Goal: Check status

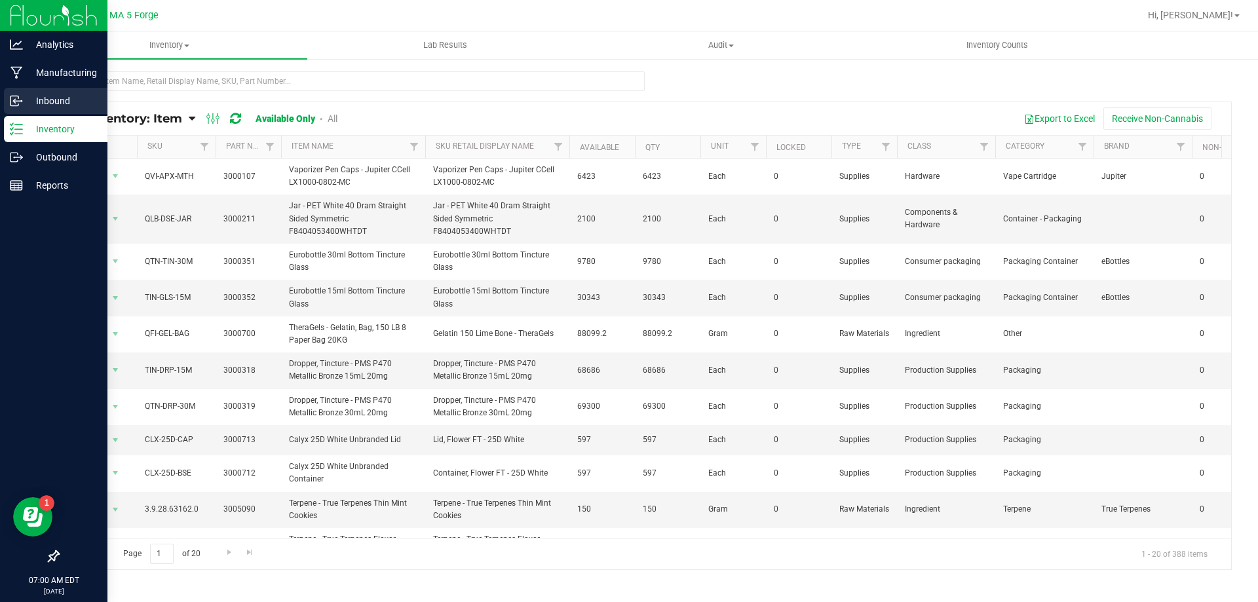
click at [52, 97] on p "Inbound" at bounding box center [62, 101] width 79 height 16
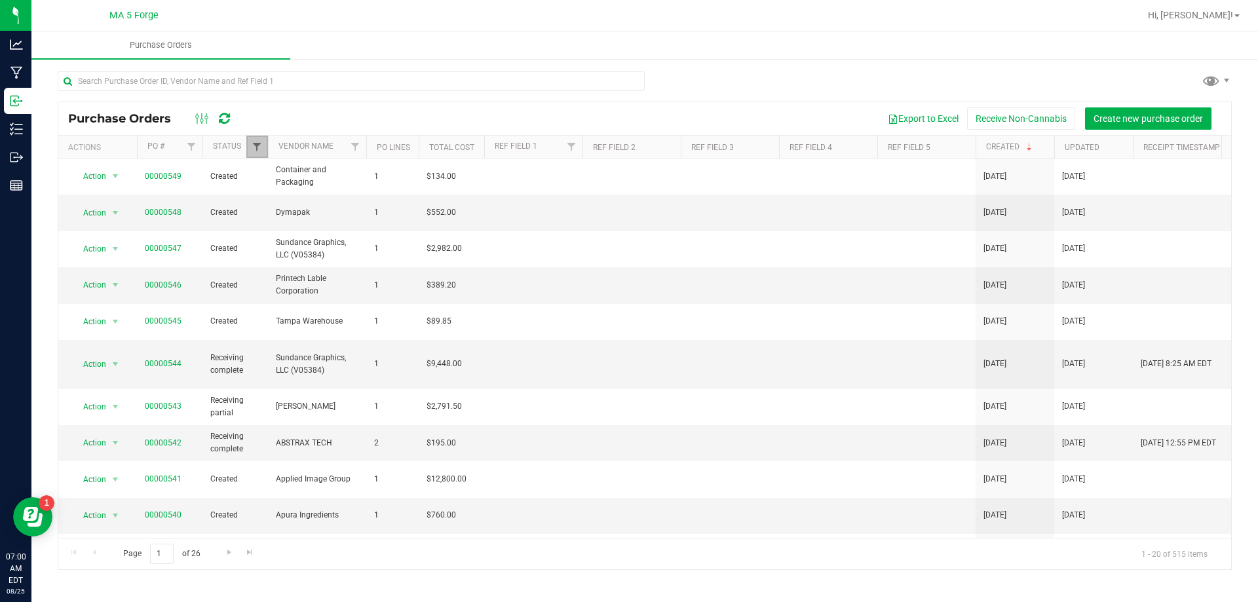
click at [254, 145] on span "Filter" at bounding box center [257, 147] width 10 height 10
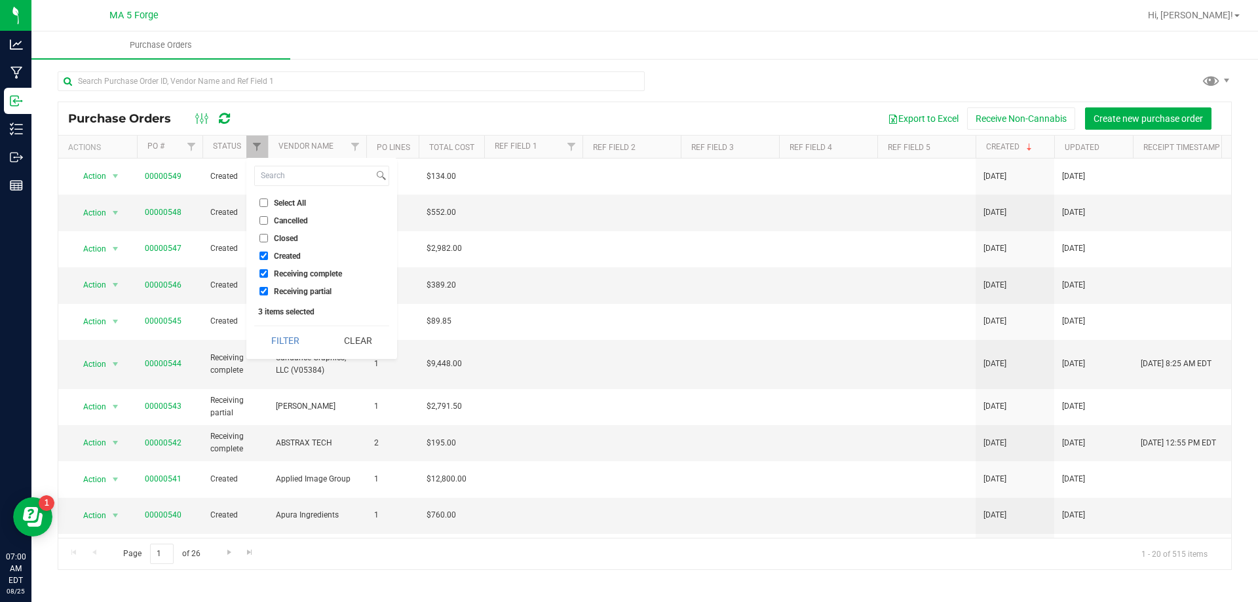
click at [265, 271] on input "Receiving complete" at bounding box center [264, 273] width 9 height 9
checkbox input "false"
click at [272, 336] on button "Filter" at bounding box center [285, 340] width 63 height 29
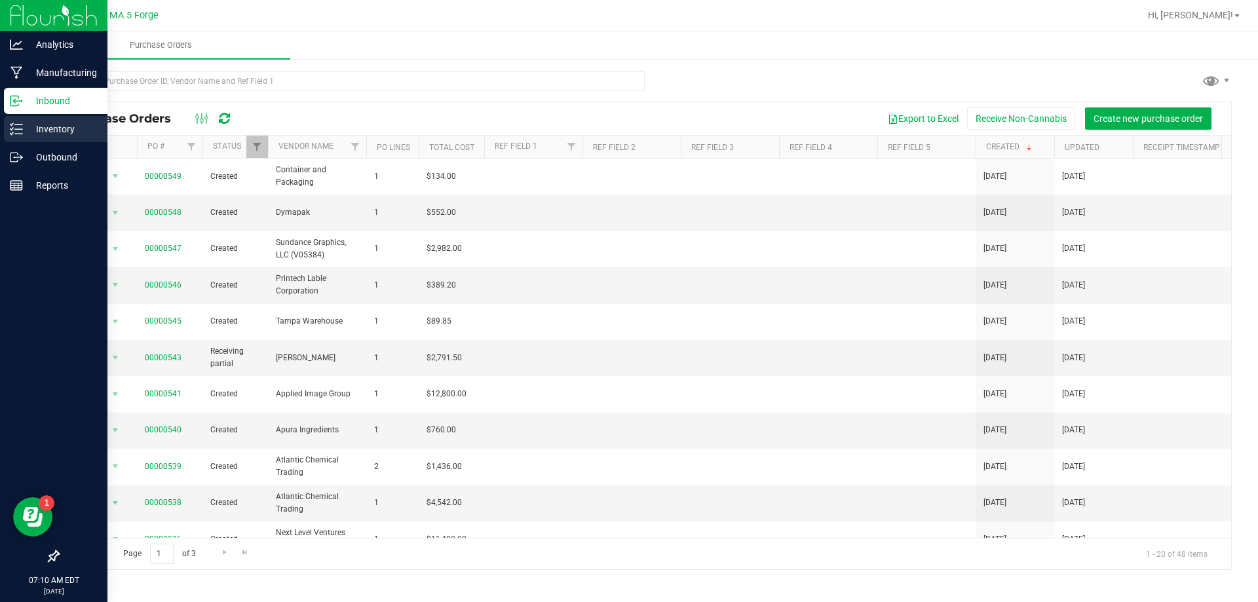
click at [62, 128] on p "Inventory" at bounding box center [62, 129] width 79 height 16
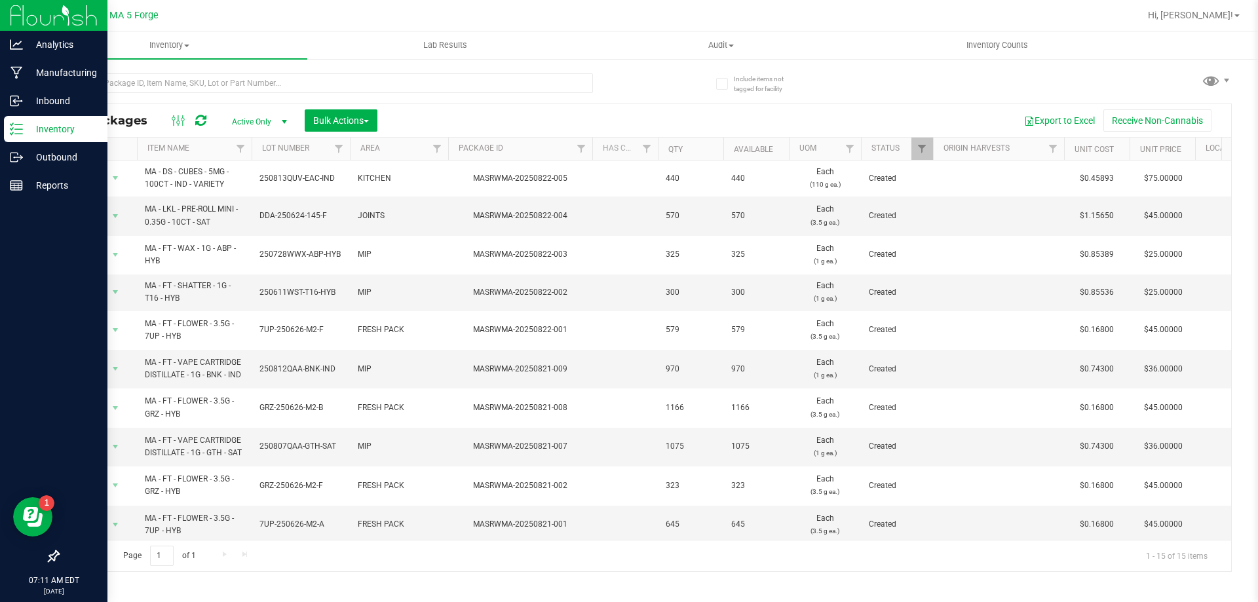
click at [55, 121] on div "Inventory" at bounding box center [56, 129] width 104 height 26
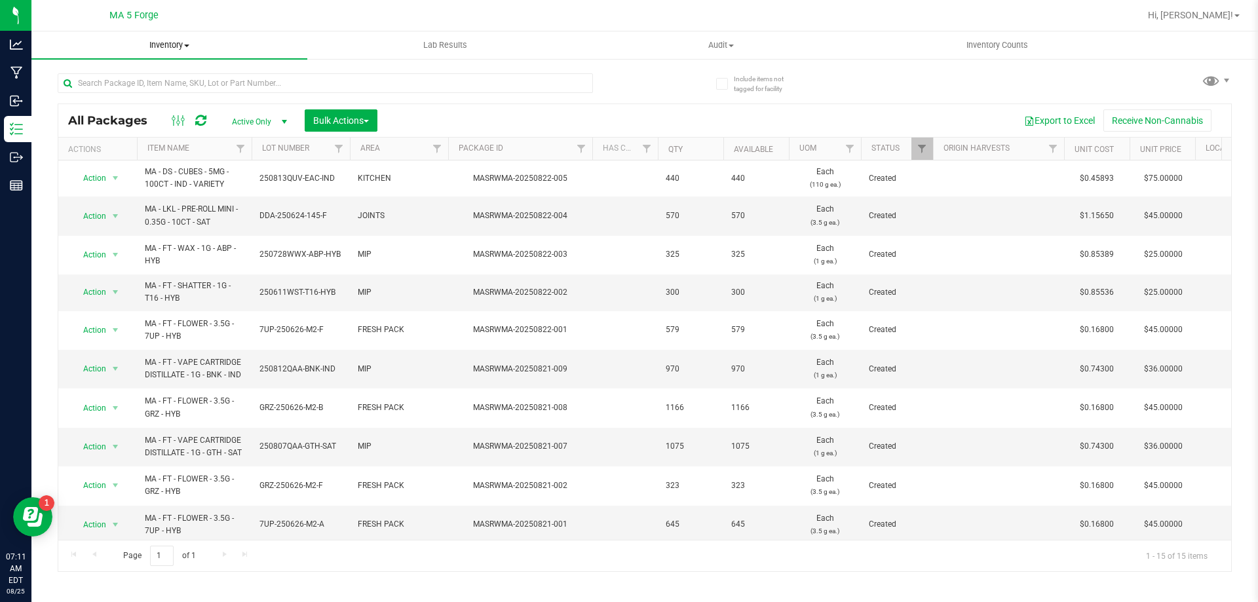
click at [185, 47] on span "Inventory" at bounding box center [169, 45] width 276 height 12
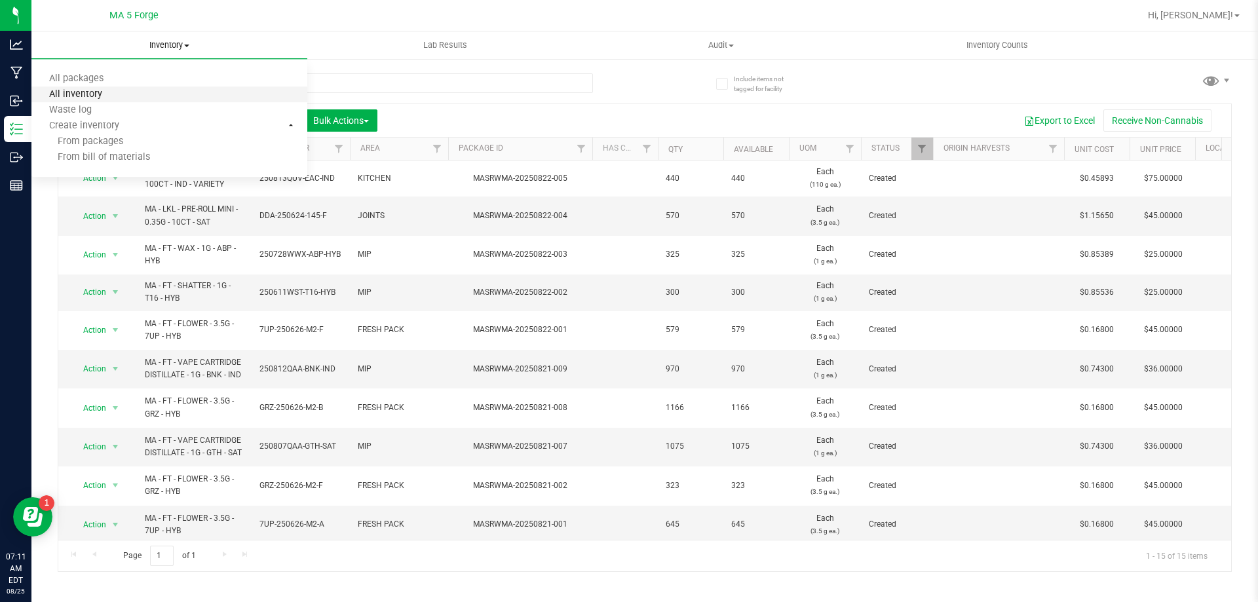
click at [99, 95] on span "All inventory" at bounding box center [75, 94] width 88 height 11
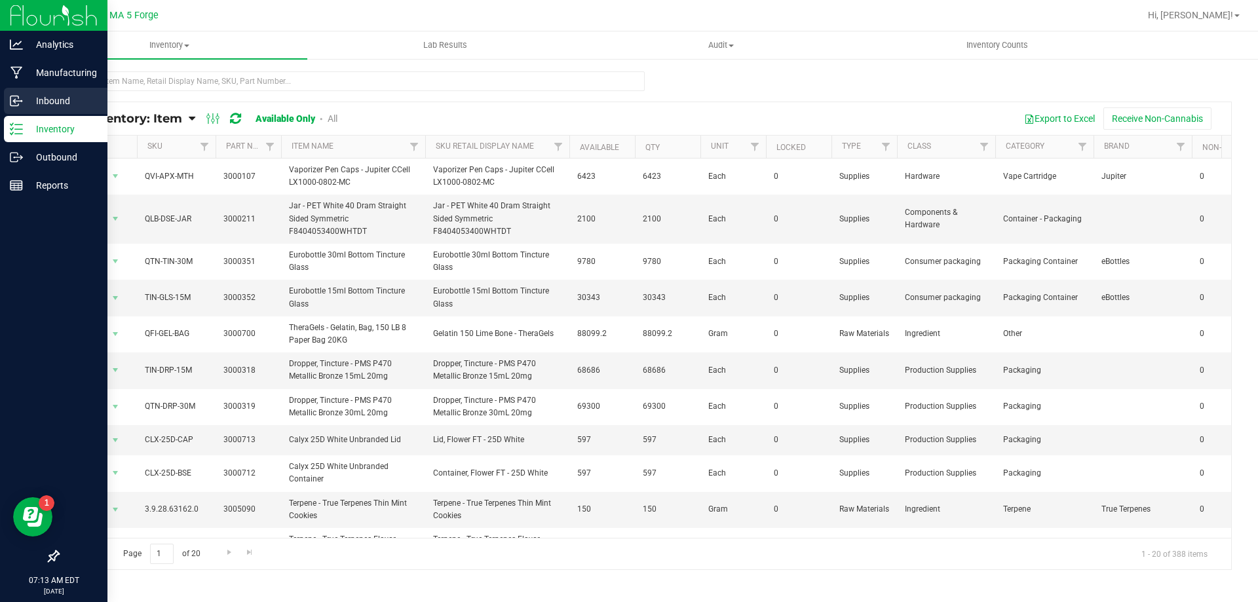
click at [52, 100] on p "Inbound" at bounding box center [62, 101] width 79 height 16
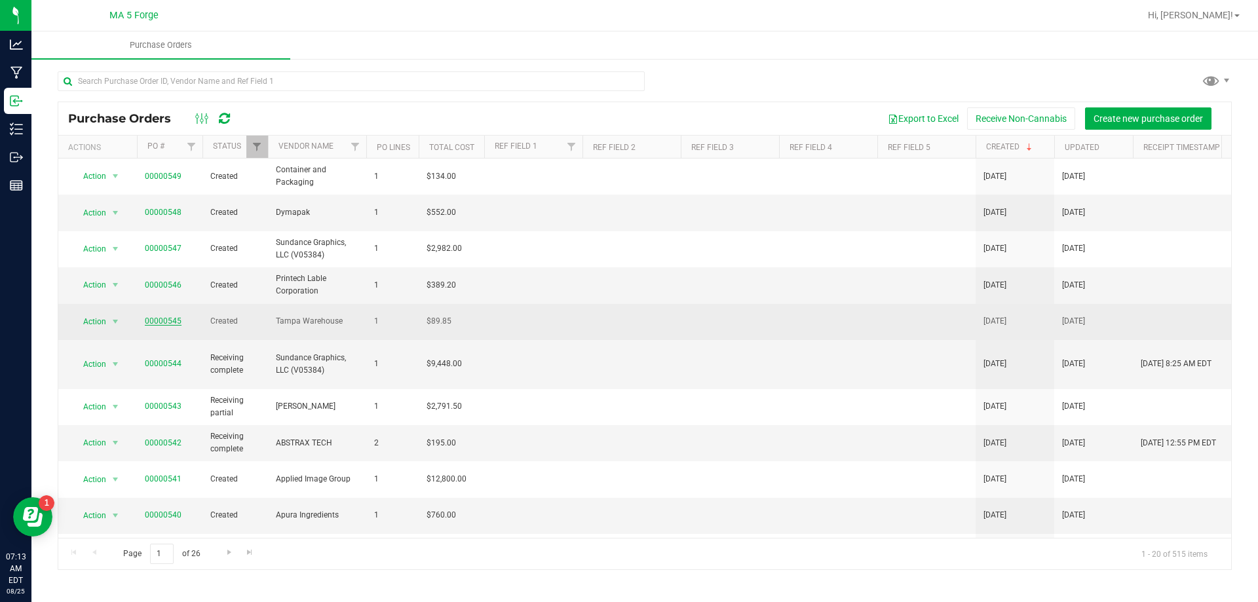
click at [164, 317] on link "00000545" at bounding box center [163, 321] width 37 height 9
